Goal: Complete application form

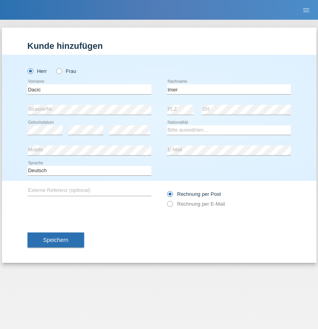
type input "Imer"
select select "ME"
select select "C"
select select "25"
select select "08"
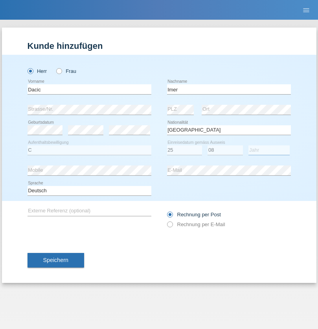
select select "1991"
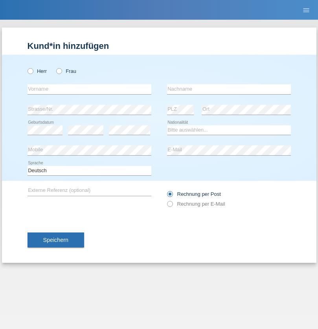
radio input "true"
click at [89, 89] on input "text" at bounding box center [90, 89] width 124 height 10
type input "[PERSON_NAME]"
click at [229, 89] on input "text" at bounding box center [229, 89] width 124 height 10
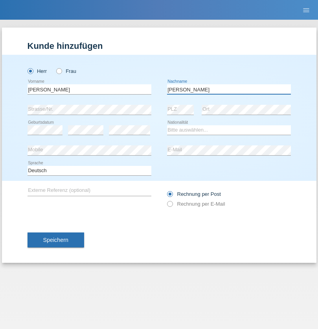
type input "[PERSON_NAME]"
select select "CH"
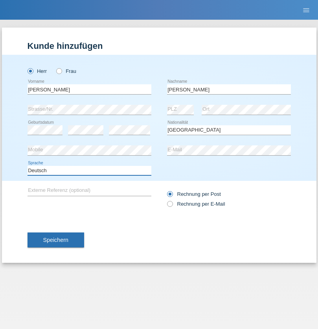
select select "en"
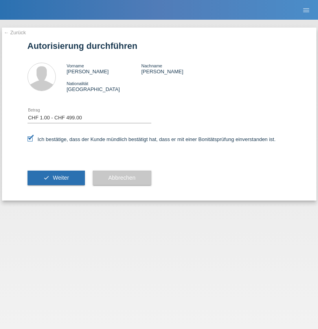
select select "1"
click at [56, 178] on span "Weiter" at bounding box center [61, 177] width 16 height 6
